Goal: Task Accomplishment & Management: Complete application form

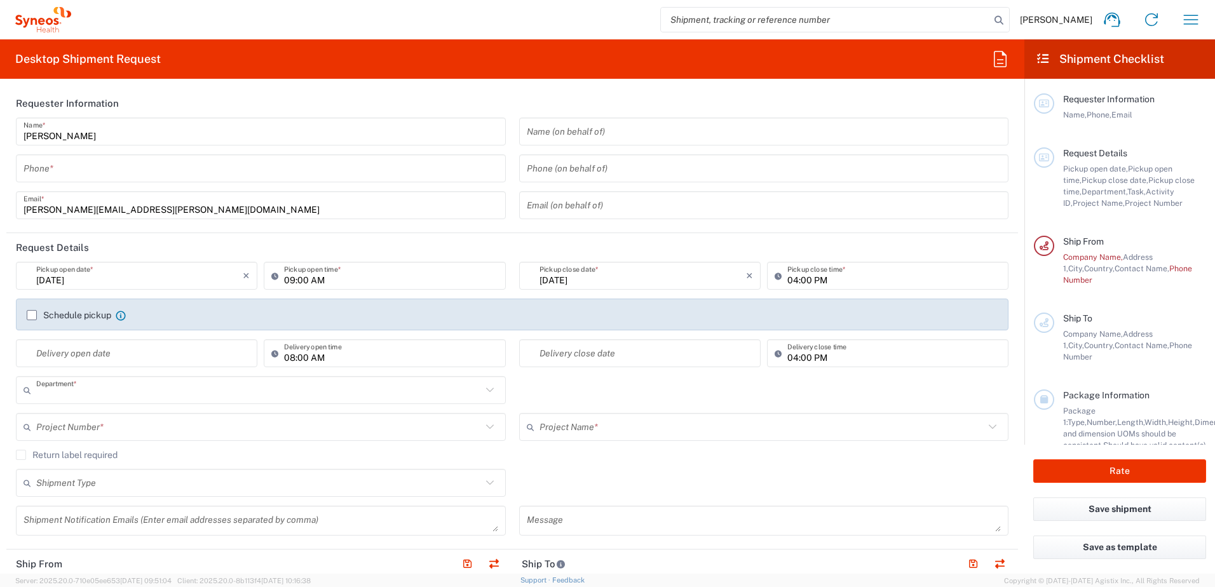
type input "8480"
type input "[GEOGRAPHIC_DATA]"
type input "Syneos Health Argentina SA"
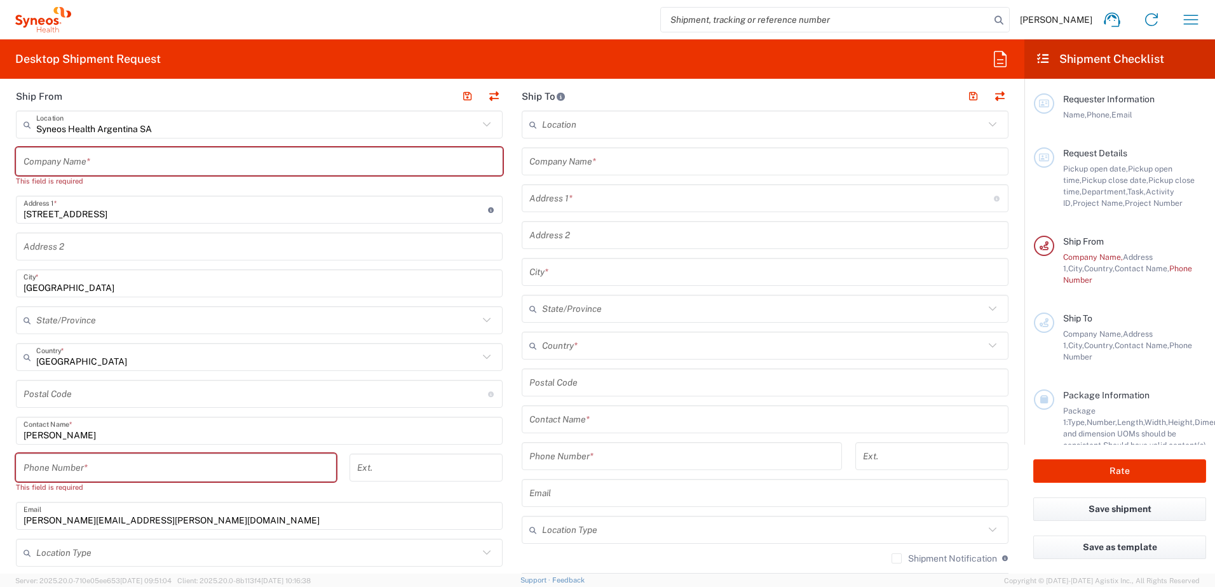
scroll to position [445, 0]
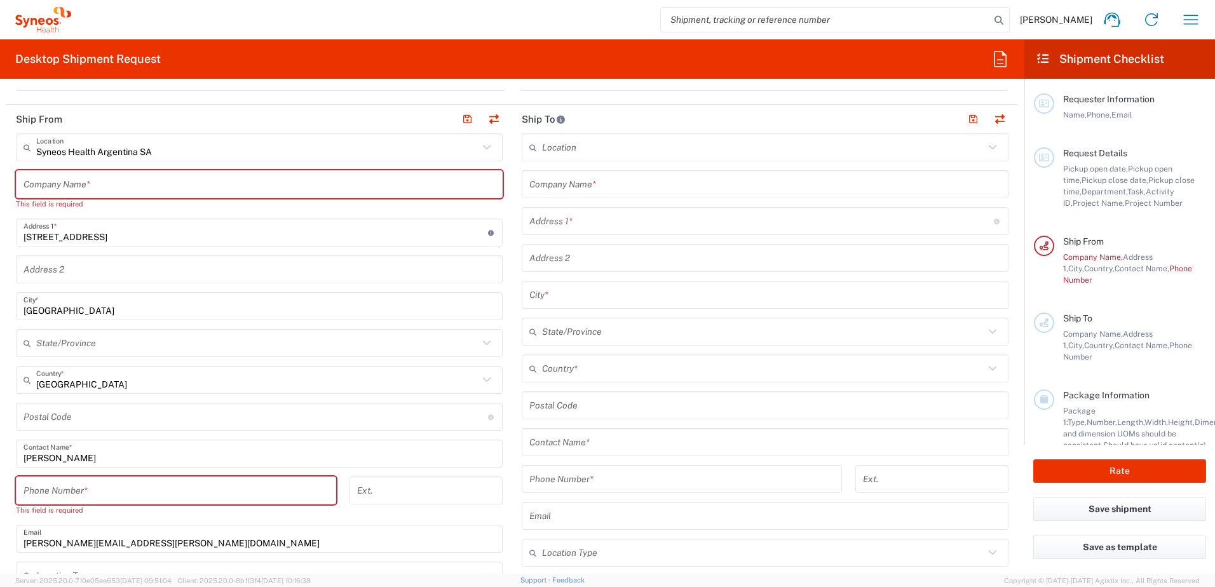
drag, startPoint x: 112, startPoint y: 153, endPoint x: 435, endPoint y: 139, distance: 323.8
click at [112, 153] on input "Syneos Health Argentina SA" at bounding box center [257, 148] width 442 height 22
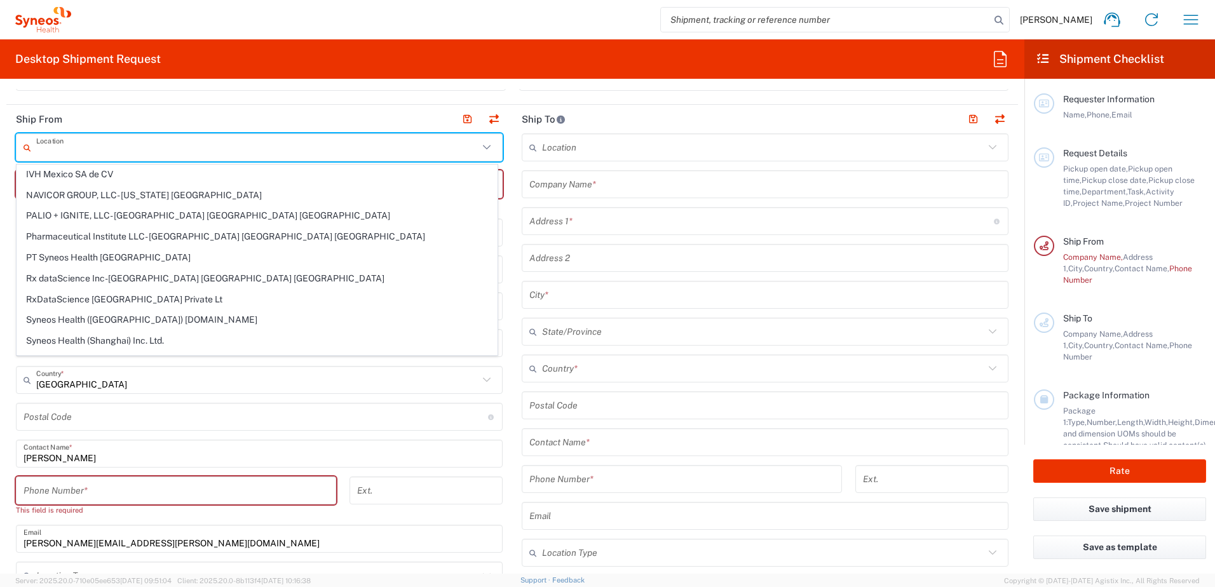
scroll to position [0, 0]
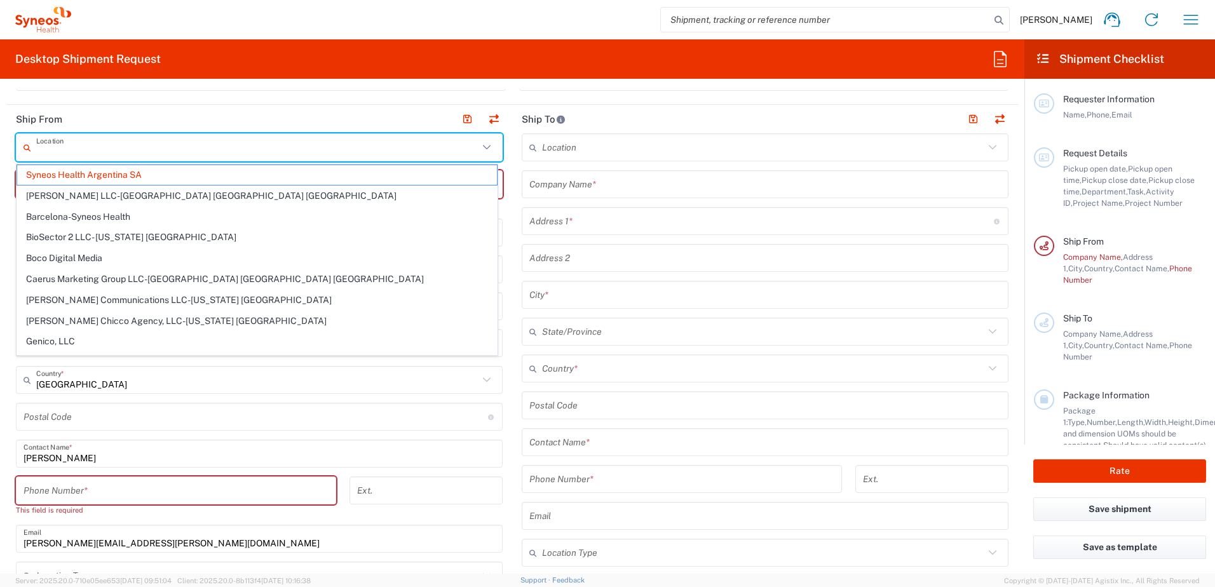
click at [130, 112] on header "Ship From" at bounding box center [259, 119] width 506 height 29
type input "Syneos Health Argentina SA"
click at [169, 151] on input "text" at bounding box center [257, 148] width 442 height 22
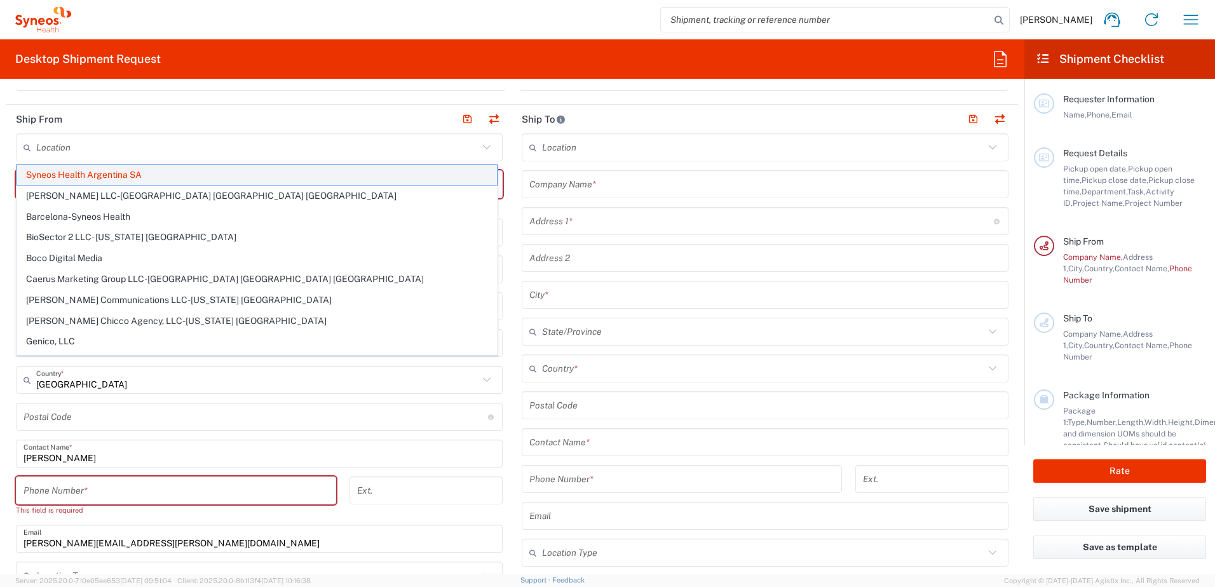
click at [146, 170] on span "Syneos Health Argentina SA" at bounding box center [257, 175] width 480 height 20
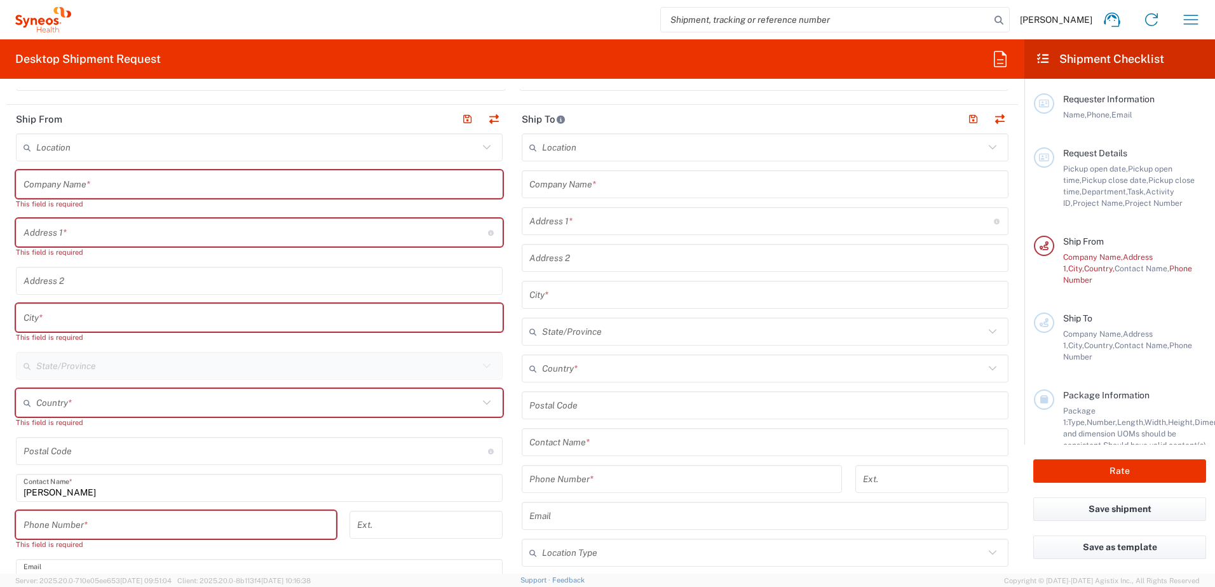
drag, startPoint x: 76, startPoint y: 233, endPoint x: 174, endPoint y: 187, distance: 108.9
click at [76, 233] on input "text" at bounding box center [256, 233] width 465 height 22
drag, startPoint x: 334, startPoint y: 153, endPoint x: 158, endPoint y: 197, distance: 181.4
click at [334, 153] on input "text" at bounding box center [257, 148] width 442 height 22
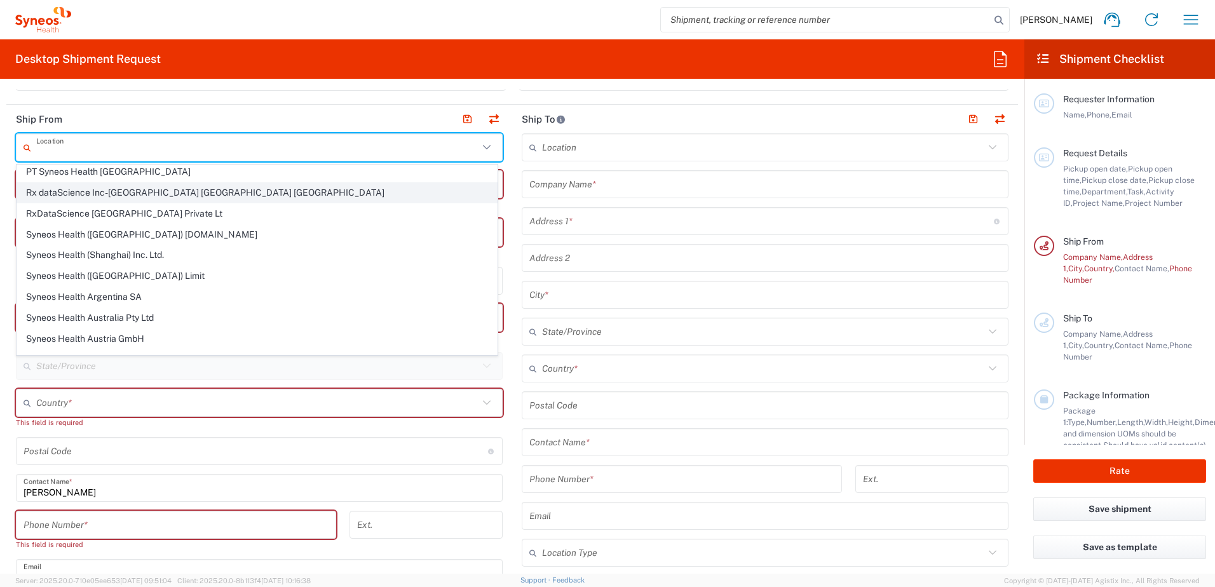
scroll to position [572, 0]
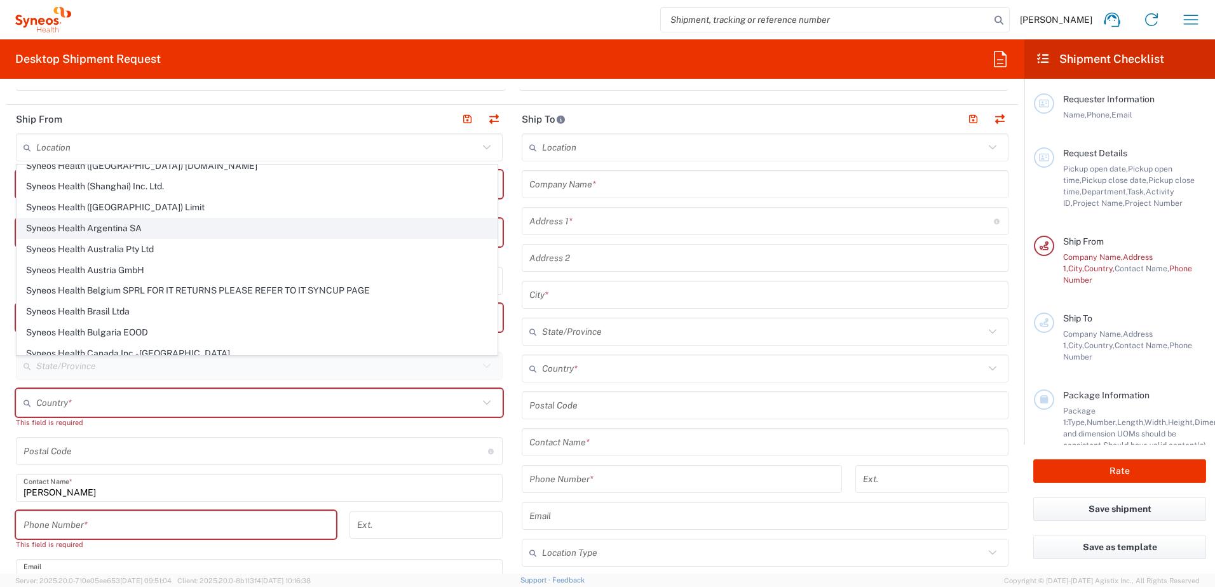
click at [155, 226] on span "Syneos Health Argentina SA" at bounding box center [257, 229] width 480 height 20
type input "Syneos Health Argentina SA"
type input "[STREET_ADDRESS]"
type input "[GEOGRAPHIC_DATA]"
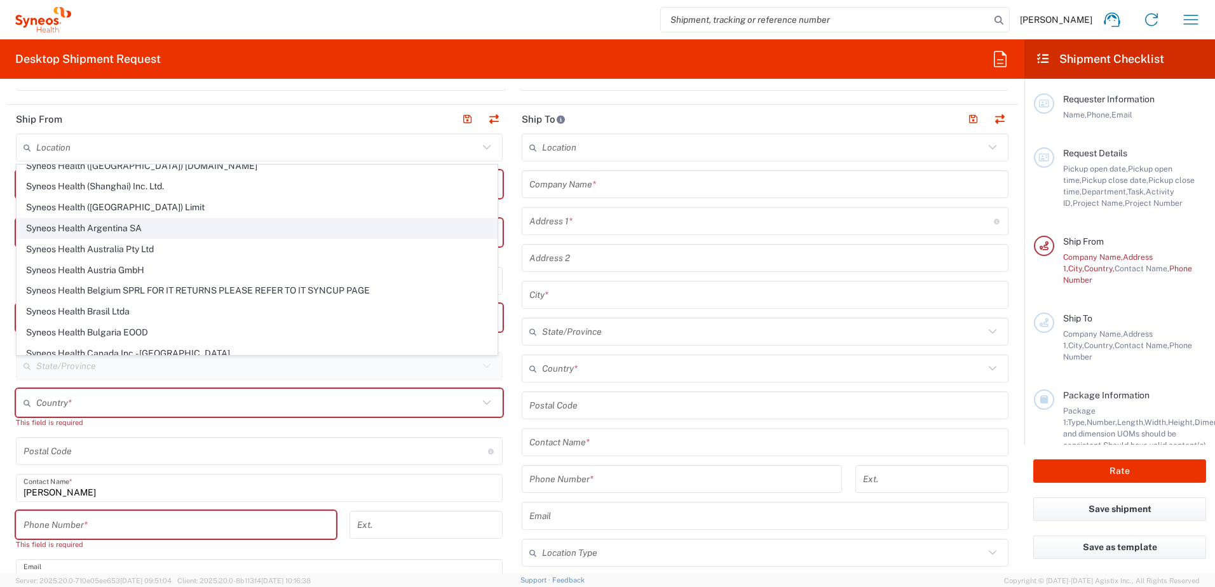
type input "[GEOGRAPHIC_DATA]"
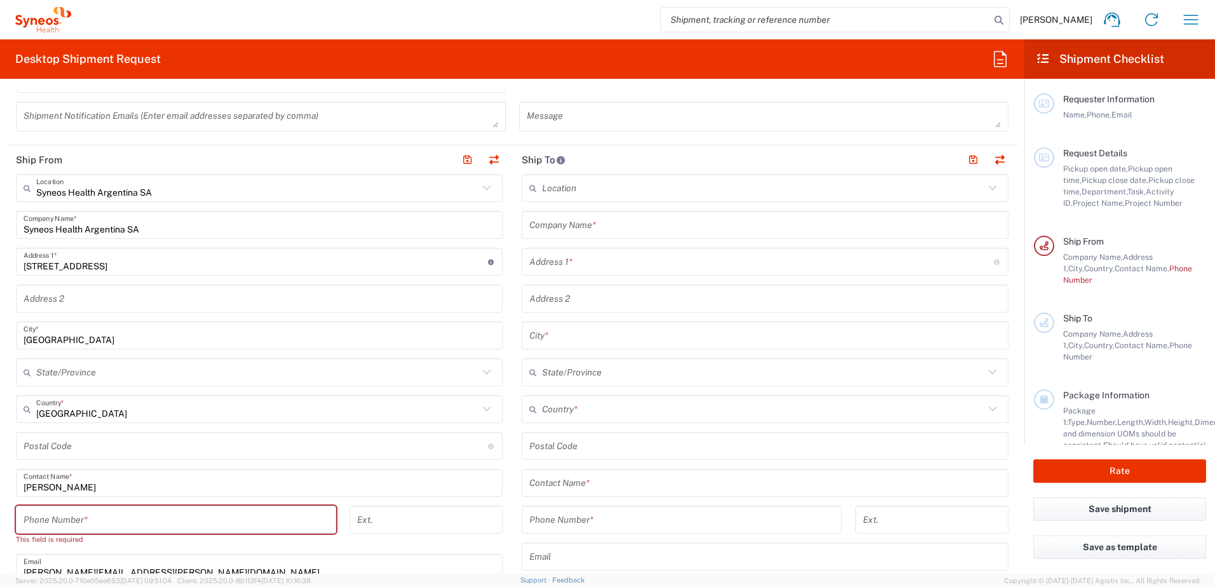
scroll to position [381, 0]
